Goal: Task Accomplishment & Management: Manage account settings

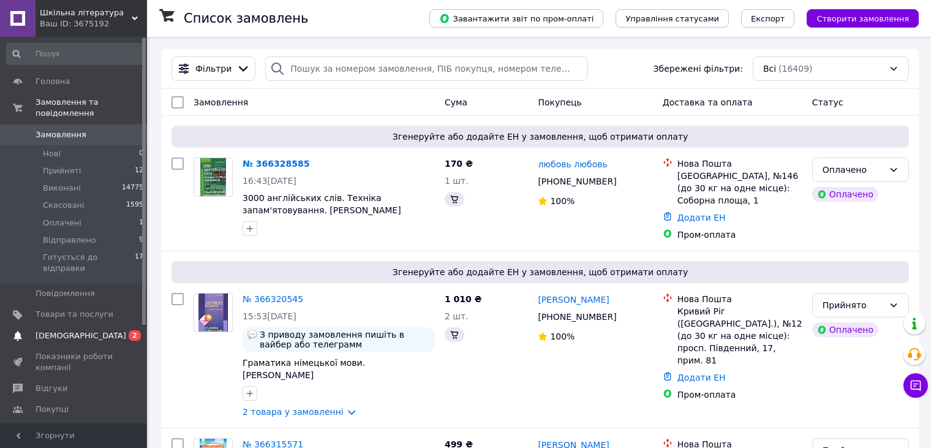
click at [59, 330] on span "[DEMOGRAPHIC_DATA]" at bounding box center [81, 335] width 91 height 11
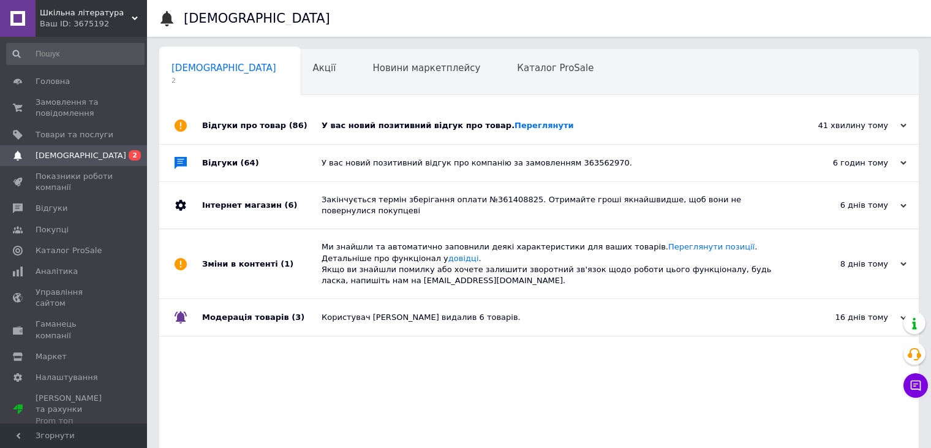
click at [410, 126] on div "У вас новий позитивний відгук про товар. [GEOGRAPHIC_DATA]" at bounding box center [553, 125] width 463 height 11
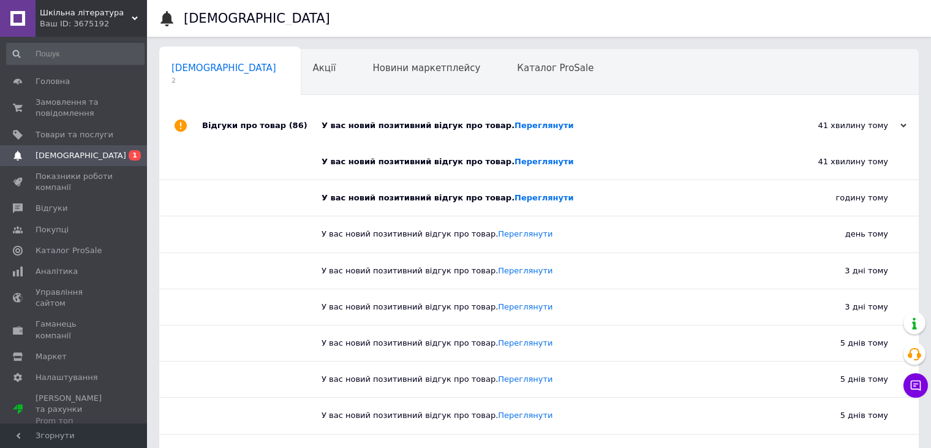
click at [407, 123] on div "У вас новий позитивний відгук про товар. [GEOGRAPHIC_DATA]" at bounding box center [553, 125] width 463 height 11
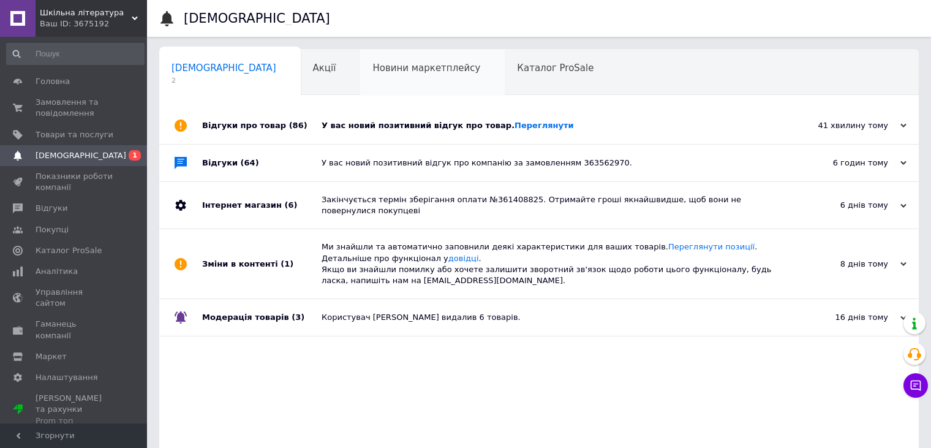
click at [377, 69] on span "Новини маркетплейсу" at bounding box center [426, 67] width 108 height 11
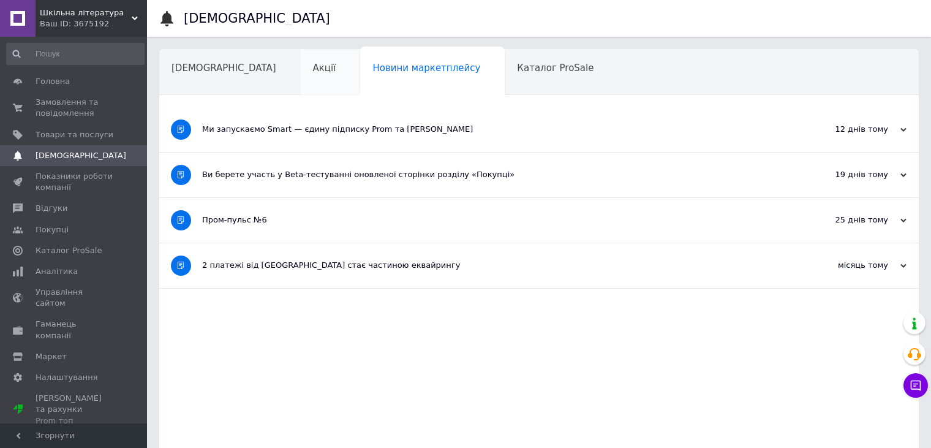
click at [313, 67] on span "Акції" at bounding box center [324, 67] width 23 height 11
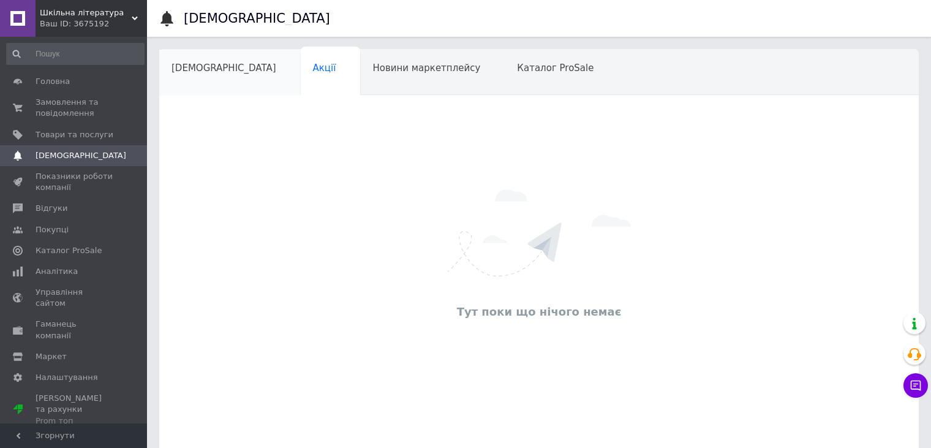
click at [195, 59] on div "[DEMOGRAPHIC_DATA]" at bounding box center [230, 73] width 142 height 47
click at [203, 67] on span "[DEMOGRAPHIC_DATA]" at bounding box center [224, 67] width 105 height 11
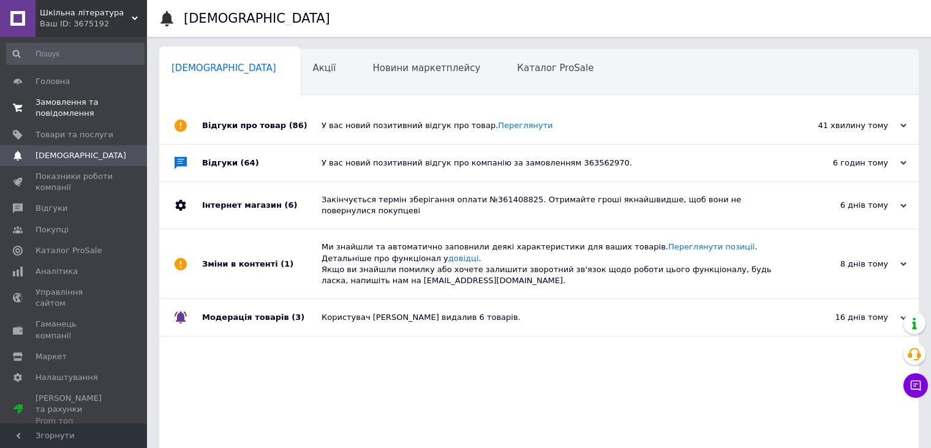
click at [73, 104] on span "Замовлення та повідомлення" at bounding box center [75, 108] width 78 height 22
